Goal: Information Seeking & Learning: Learn about a topic

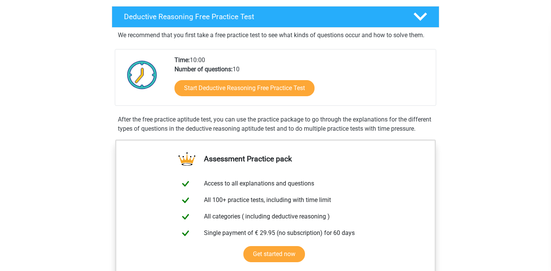
scroll to position [120, 0]
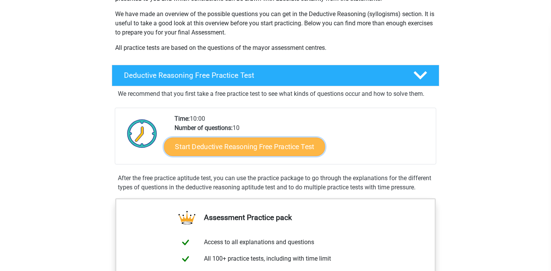
click at [237, 147] on link "Start Deductive Reasoning Free Practice Test" at bounding box center [244, 146] width 161 height 18
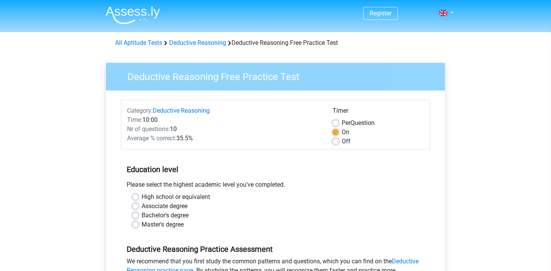
click at [142, 224] on label "Master's degree" at bounding box center [163, 224] width 42 height 9
click at [137, 224] on input "Master's degree" at bounding box center [136, 224] width 6 height 8
radio input "true"
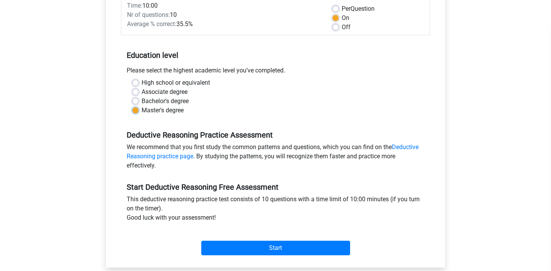
scroll to position [138, 0]
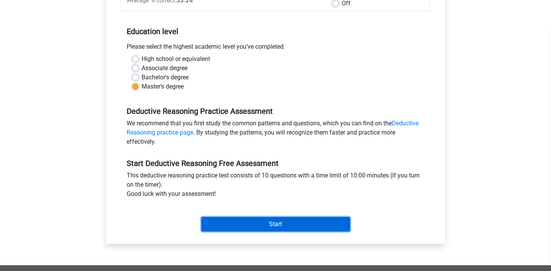
click at [236, 223] on input "Start" at bounding box center [275, 224] width 149 height 15
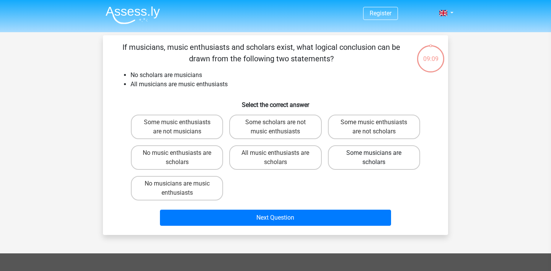
click at [366, 156] on label "Some musicians are scholars" at bounding box center [374, 157] width 92 height 25
click at [374, 156] on input "Some musicians are scholars" at bounding box center [376, 155] width 5 height 5
radio input "true"
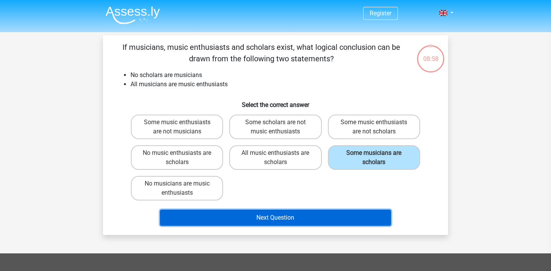
click at [293, 219] on button "Next Question" at bounding box center [276, 217] width 232 height 16
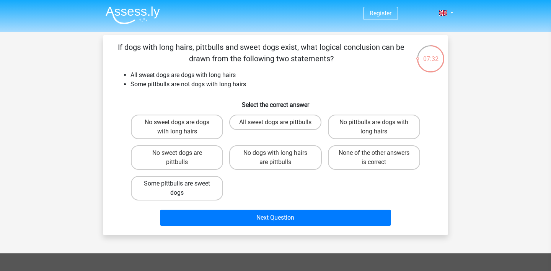
click at [184, 183] on label "Some pittbulls are sweet dogs" at bounding box center [177, 188] width 92 height 25
click at [182, 183] on input "Some pittbulls are sweet dogs" at bounding box center [179, 185] width 5 height 5
radio input "true"
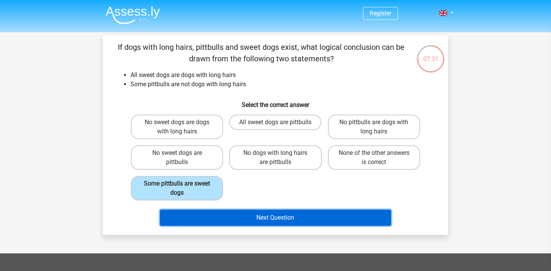
click at [300, 218] on button "Next Question" at bounding box center [276, 217] width 232 height 16
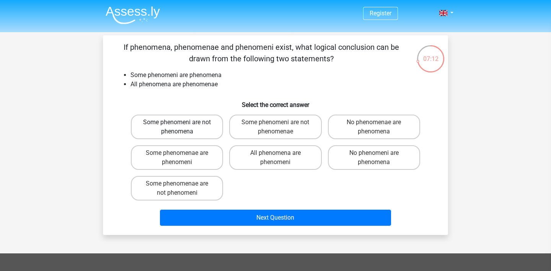
click at [195, 128] on label "Some phenomeni are not phenomena" at bounding box center [177, 127] width 92 height 25
click at [182, 127] on input "Some phenomeni are not phenomena" at bounding box center [179, 124] width 5 height 5
radio input "true"
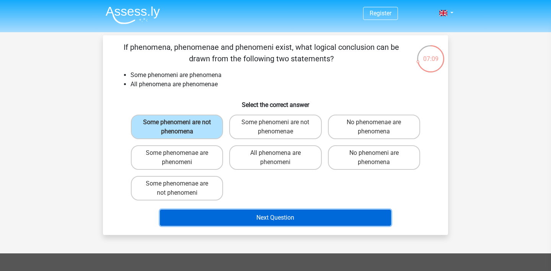
click at [289, 218] on button "Next Question" at bounding box center [276, 217] width 232 height 16
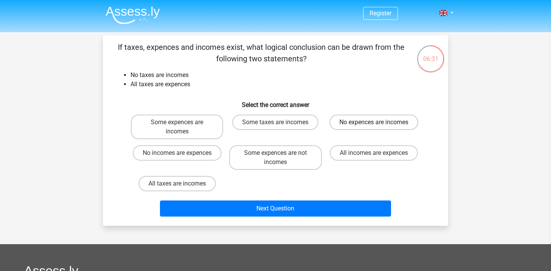
click at [373, 124] on label "No expences are incomes" at bounding box center [374, 122] width 89 height 15
click at [374, 124] on input "No expences are incomes" at bounding box center [376, 124] width 5 height 5
radio input "true"
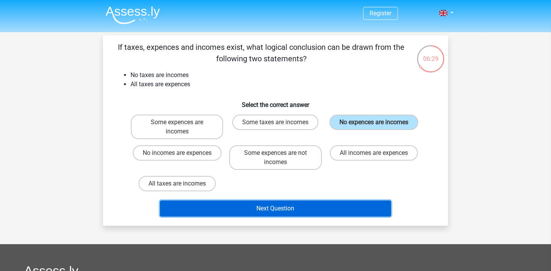
click at [286, 208] on button "Next Question" at bounding box center [276, 208] width 232 height 16
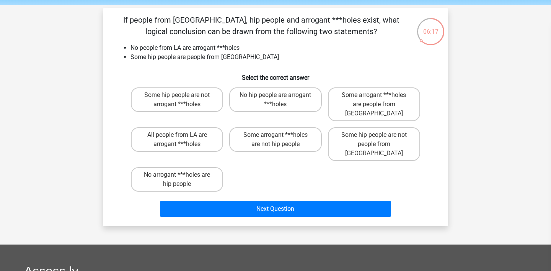
scroll to position [25, 0]
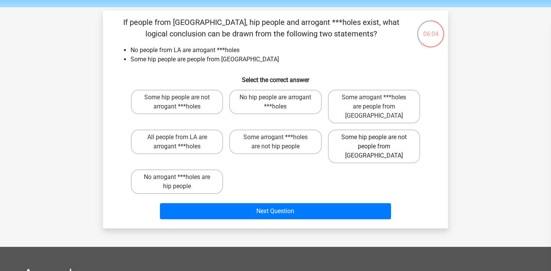
click at [373, 133] on label "Some hip people are not people from LA" at bounding box center [374, 146] width 92 height 34
click at [374, 137] on input "Some hip people are not people from LA" at bounding box center [376, 139] width 5 height 5
radio input "true"
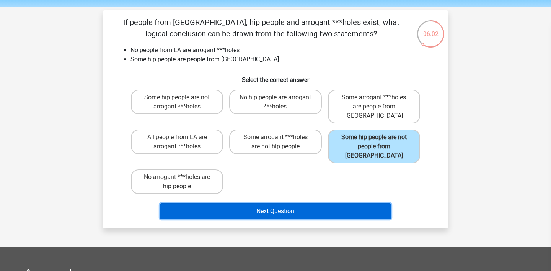
click at [301, 203] on button "Next Question" at bounding box center [276, 211] width 232 height 16
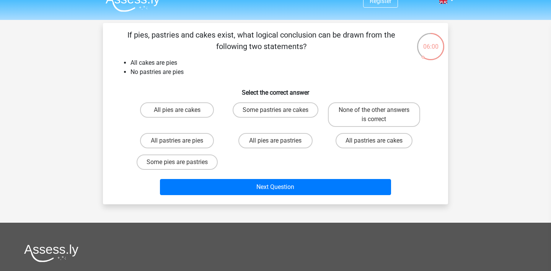
scroll to position [8, 0]
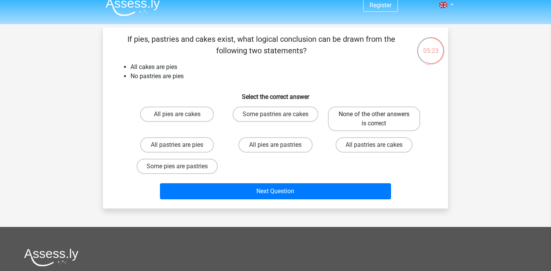
click at [371, 119] on label "None of the other answers is correct" at bounding box center [374, 118] width 92 height 25
click at [374, 119] on input "None of the other answers is correct" at bounding box center [376, 116] width 5 height 5
radio input "true"
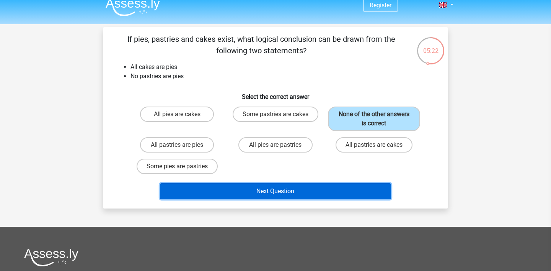
click at [277, 188] on button "Next Question" at bounding box center [276, 191] width 232 height 16
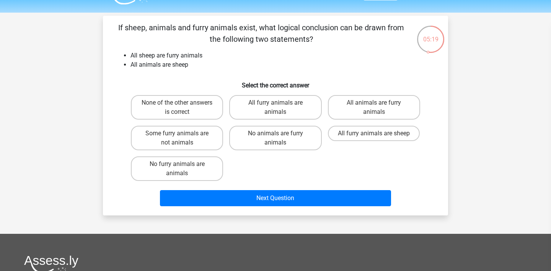
scroll to position [19, 0]
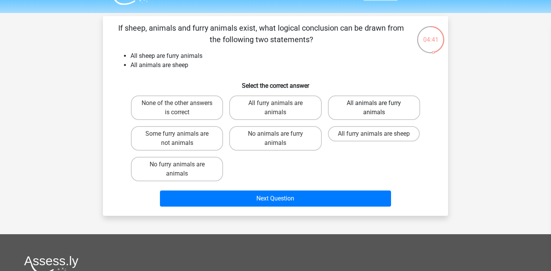
click at [367, 105] on label "All animals are furry animals" at bounding box center [374, 107] width 92 height 25
click at [374, 105] on input "All animals are furry animals" at bounding box center [376, 105] width 5 height 5
radio input "true"
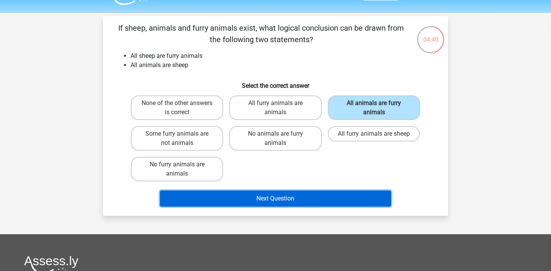
click at [324, 200] on button "Next Question" at bounding box center [276, 198] width 232 height 16
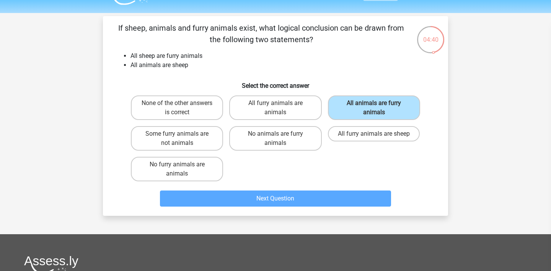
scroll to position [35, 0]
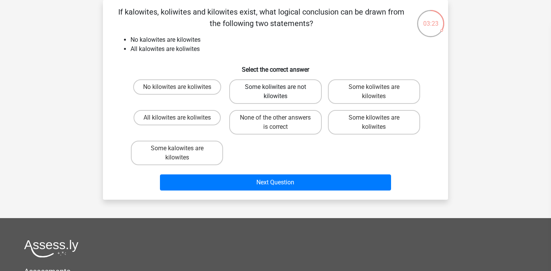
click at [276, 93] on label "Some koliwites are not kilowites" at bounding box center [275, 91] width 92 height 25
click at [276, 92] on input "Some koliwites are not kilowites" at bounding box center [278, 89] width 5 height 5
radio input "true"
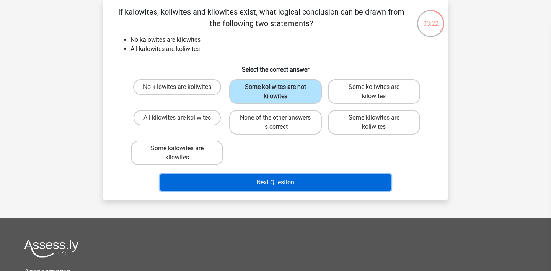
click at [288, 187] on button "Next Question" at bounding box center [276, 182] width 232 height 16
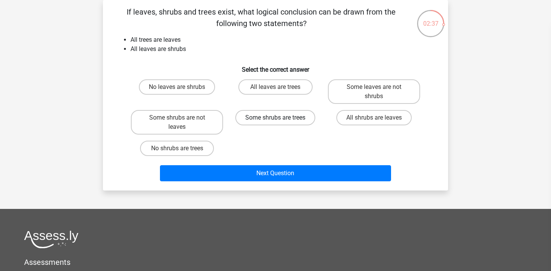
click at [293, 121] on label "Some shrubs are trees" at bounding box center [276, 117] width 80 height 15
click at [281, 121] on input "Some shrubs are trees" at bounding box center [278, 120] width 5 height 5
radio input "true"
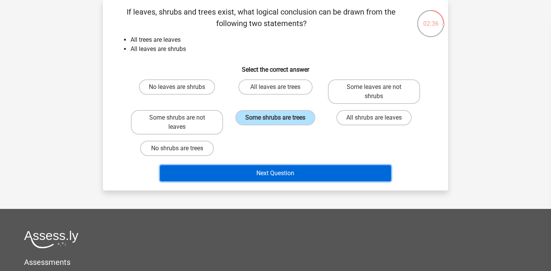
click at [292, 172] on button "Next Question" at bounding box center [276, 173] width 232 height 16
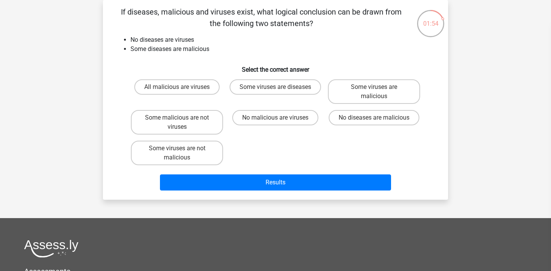
click at [277, 92] on input "Some viruses are diseases" at bounding box center [278, 89] width 5 height 5
radio input "true"
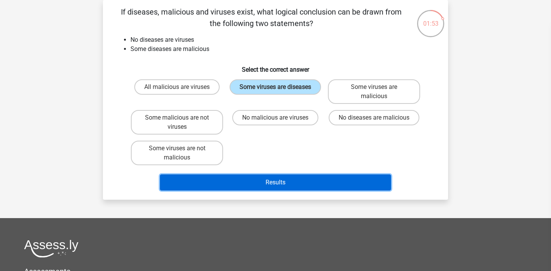
click at [268, 184] on button "Results" at bounding box center [276, 182] width 232 height 16
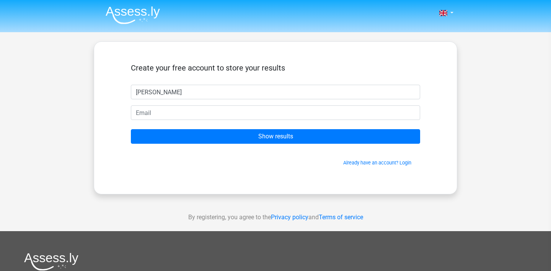
type input "[PERSON_NAME]"
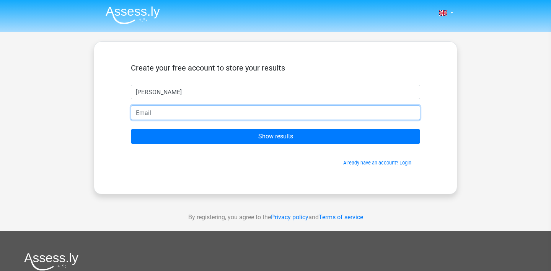
click at [149, 110] on input "email" at bounding box center [276, 112] width 290 height 15
type input "[PERSON_NAME][EMAIL_ADDRESS][DOMAIN_NAME]"
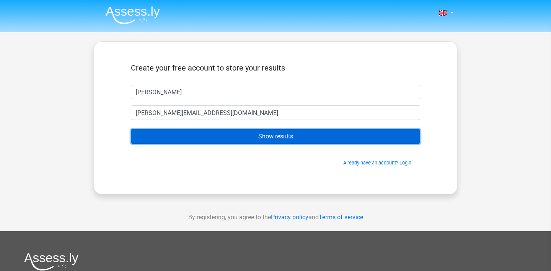
click at [188, 134] on input "Show results" at bounding box center [276, 136] width 290 height 15
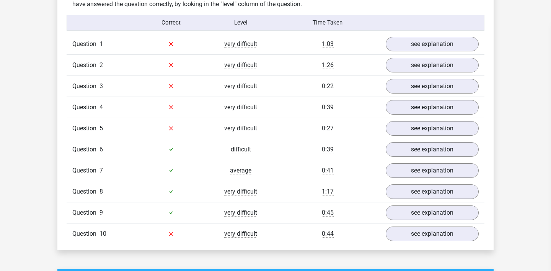
scroll to position [610, 0]
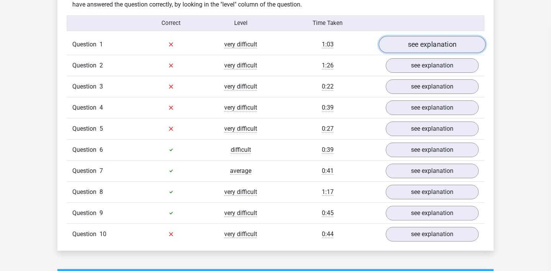
click at [424, 45] on link "see explanation" at bounding box center [432, 44] width 107 height 17
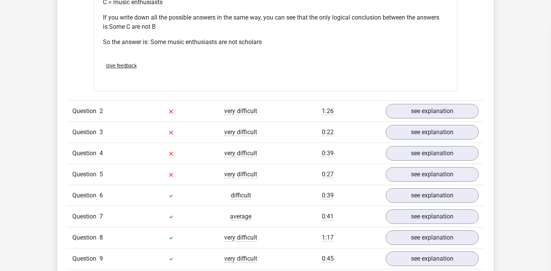
scroll to position [889, 0]
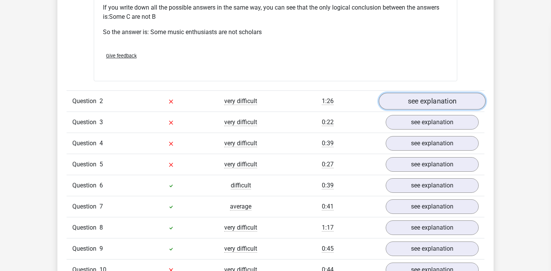
click at [429, 101] on link "see explanation" at bounding box center [432, 101] width 107 height 17
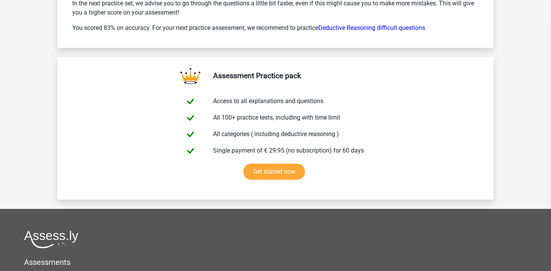
scroll to position [1847, 0]
